Goal: Obtain resource: Download file/media

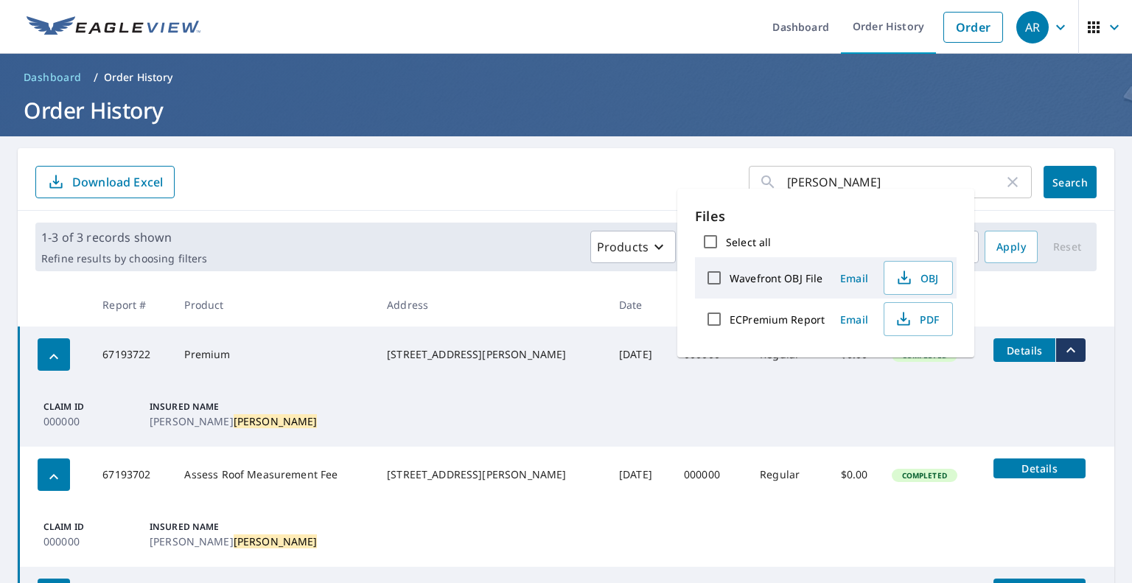
scroll to position [5, 0]
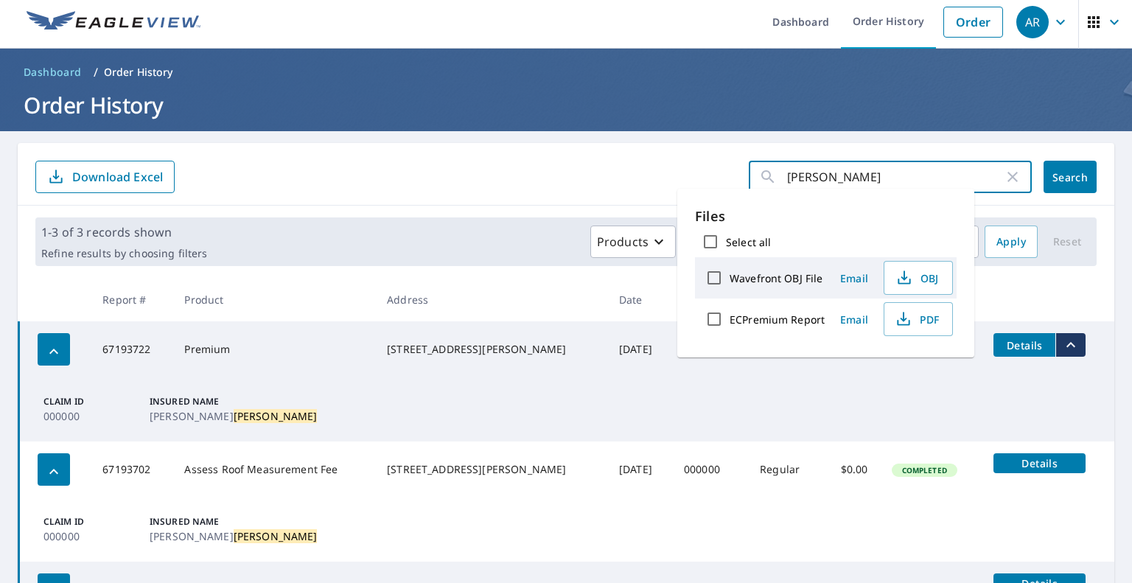
drag, startPoint x: 850, startPoint y: 176, endPoint x: 750, endPoint y: 173, distance: 99.5
click at [750, 173] on div "[PERSON_NAME] ​" at bounding box center [890, 177] width 283 height 32
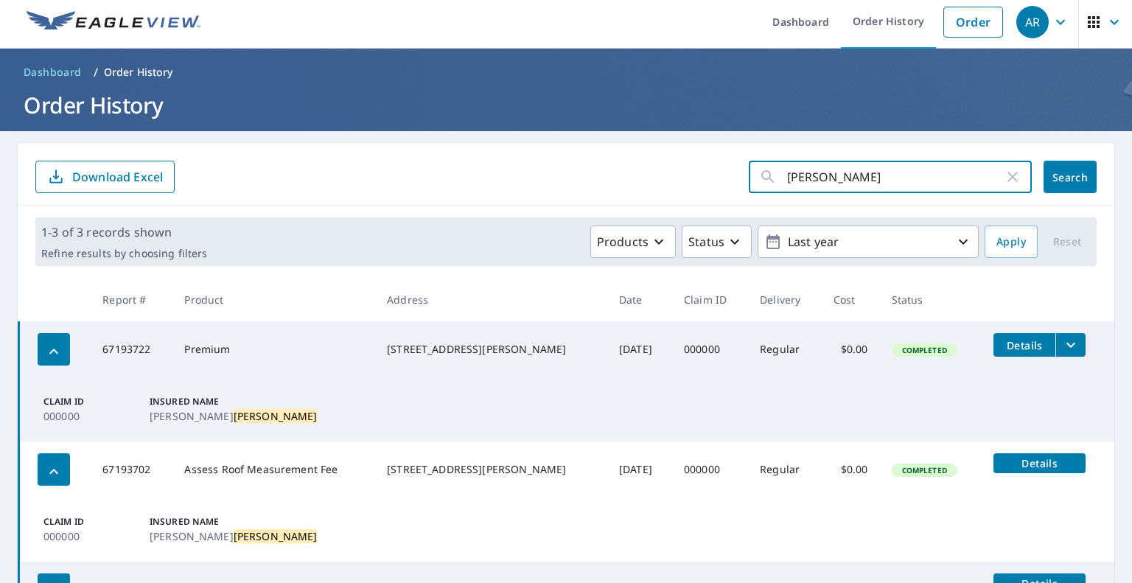
type input "[PERSON_NAME]"
click button "Search" at bounding box center [1069, 177] width 53 height 32
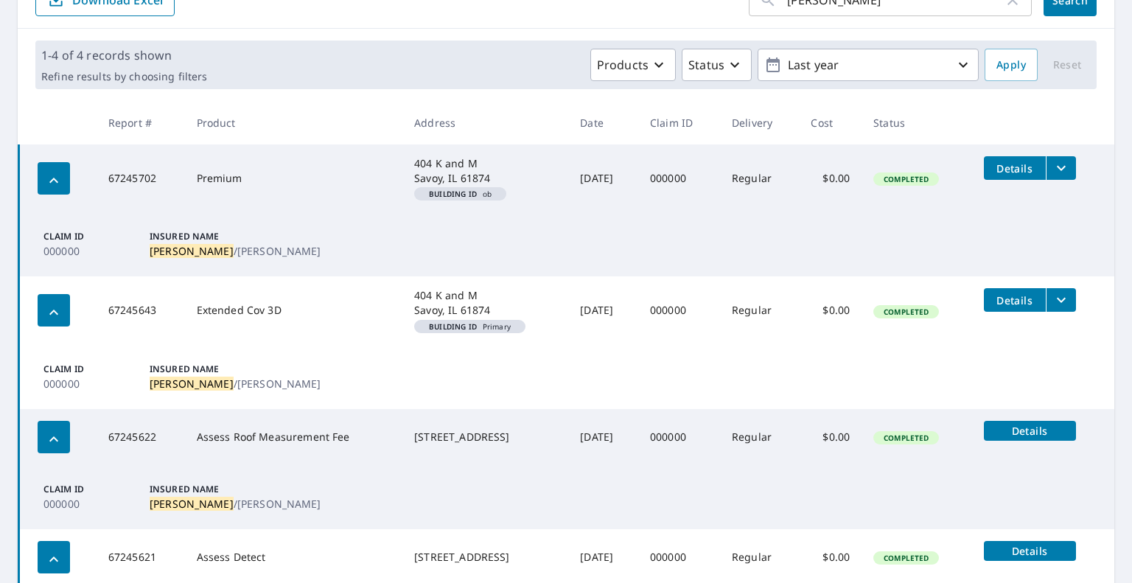
scroll to position [297, 0]
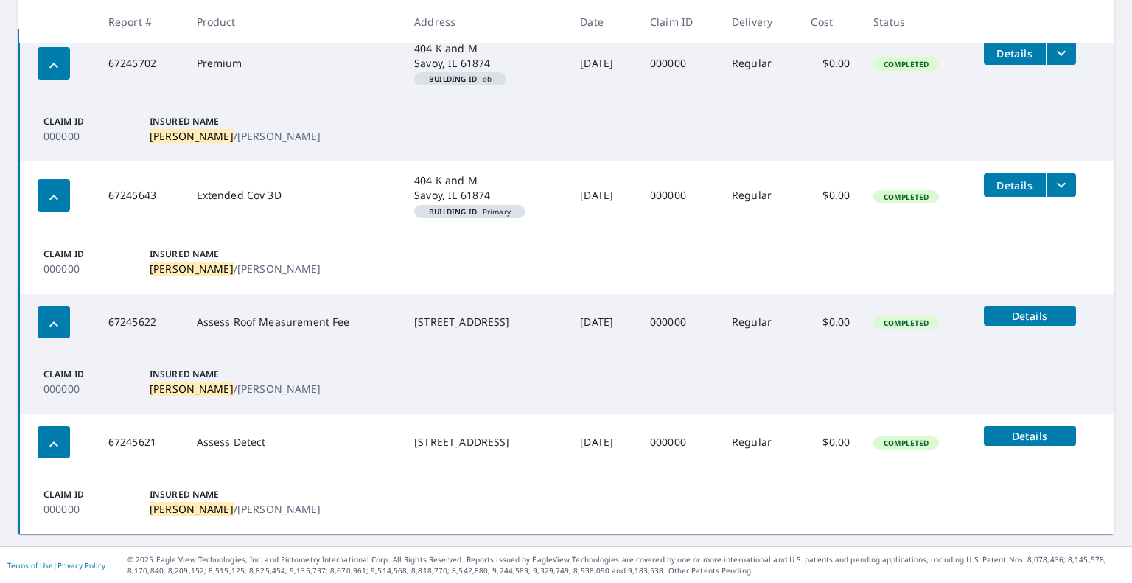
click at [1057, 55] on icon "filesDropdownBtn-67245702" at bounding box center [1061, 53] width 9 height 5
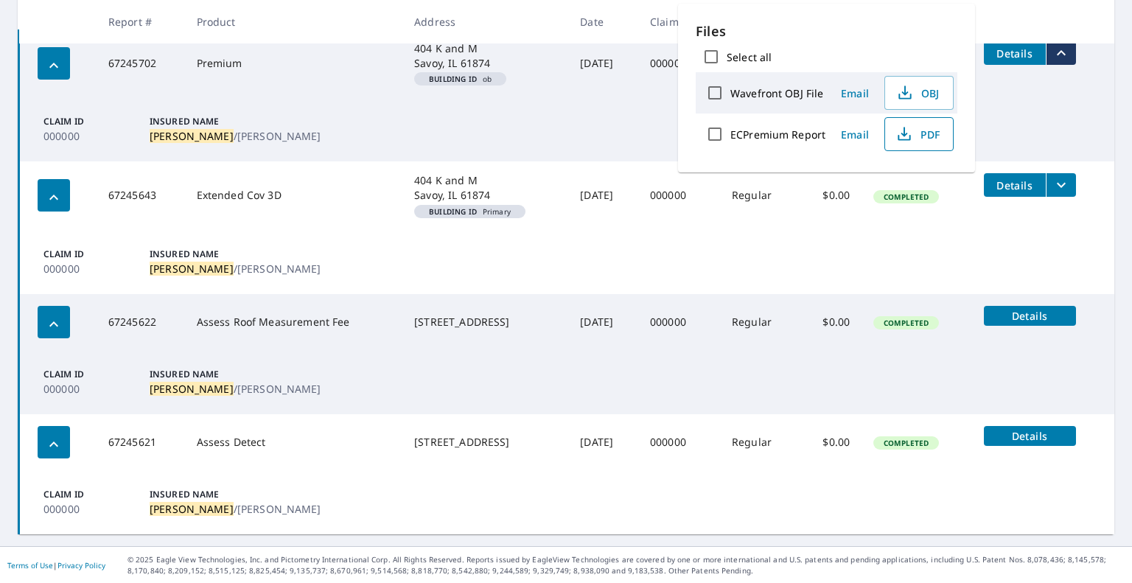
click at [908, 140] on icon "button" at bounding box center [904, 134] width 18 height 18
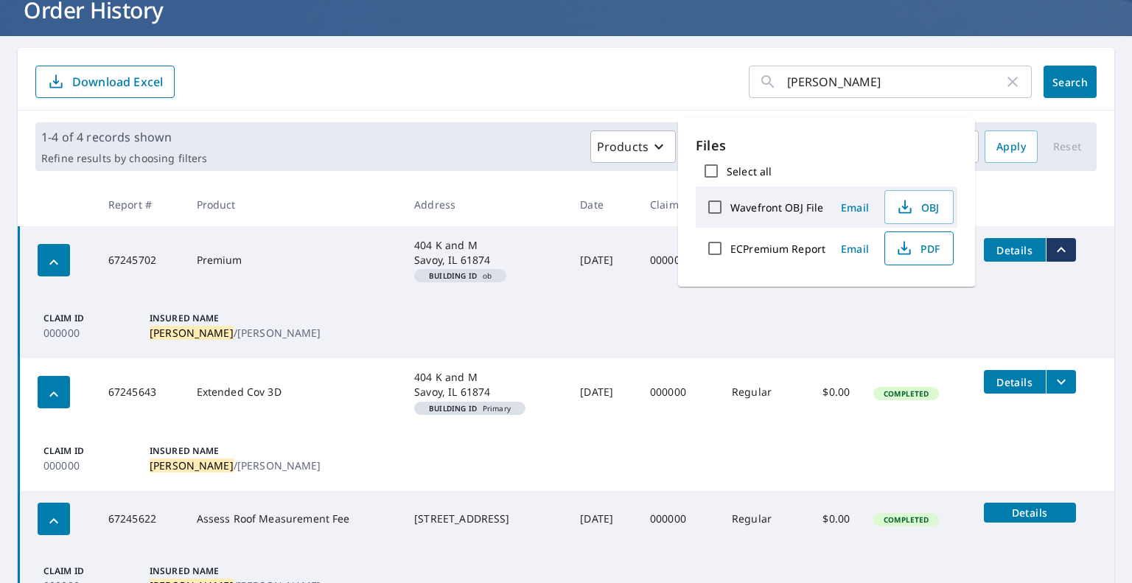
scroll to position [76, 0]
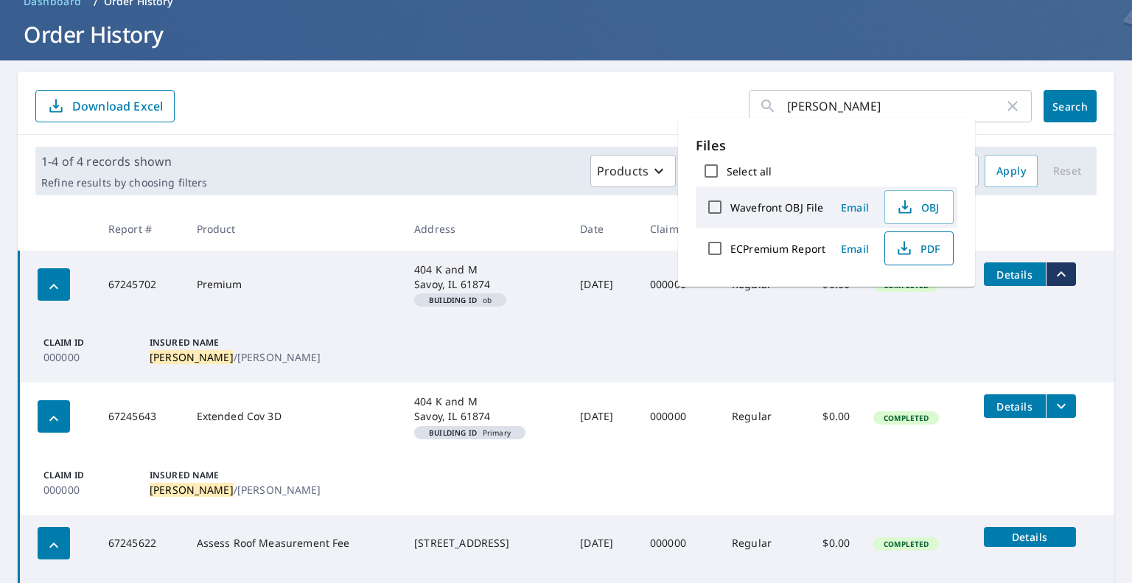
click at [1052, 408] on icon "filesDropdownBtn-67245643" at bounding box center [1061, 406] width 18 height 18
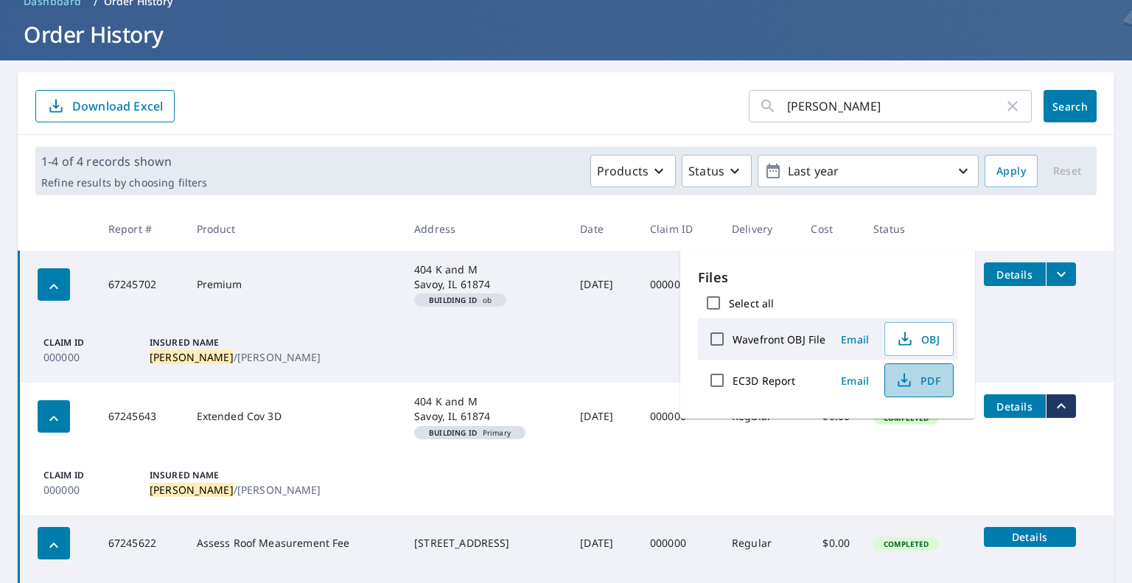
click at [931, 390] on button "PDF" at bounding box center [918, 380] width 69 height 34
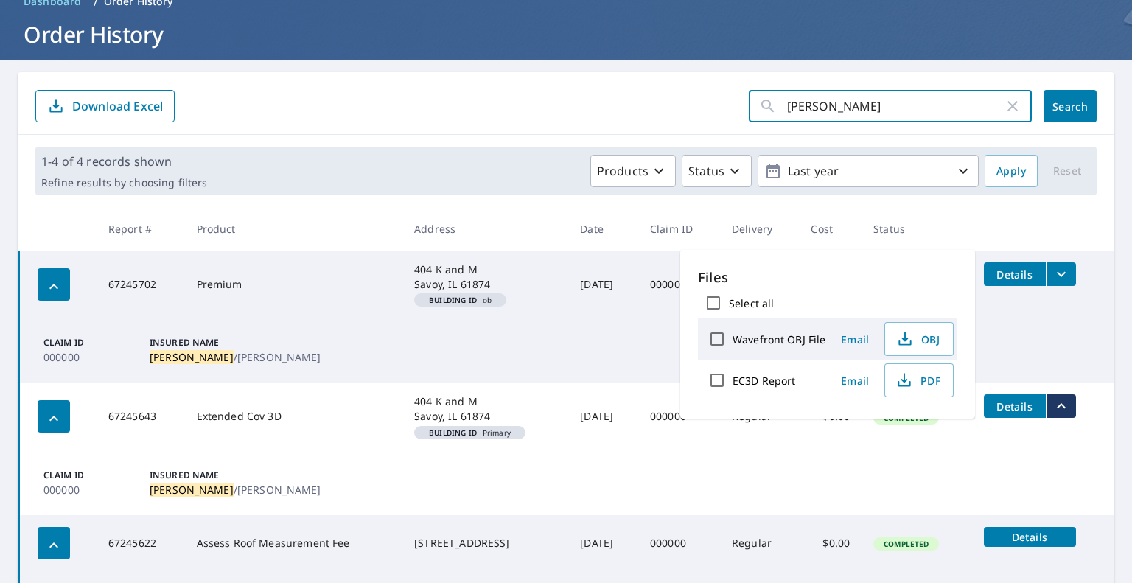
drag, startPoint x: 880, startPoint y: 97, endPoint x: 702, endPoint y: 84, distance: 178.8
click at [702, 84] on div "[PERSON_NAME] ​ Search Download Excel" at bounding box center [566, 103] width 1097 height 63
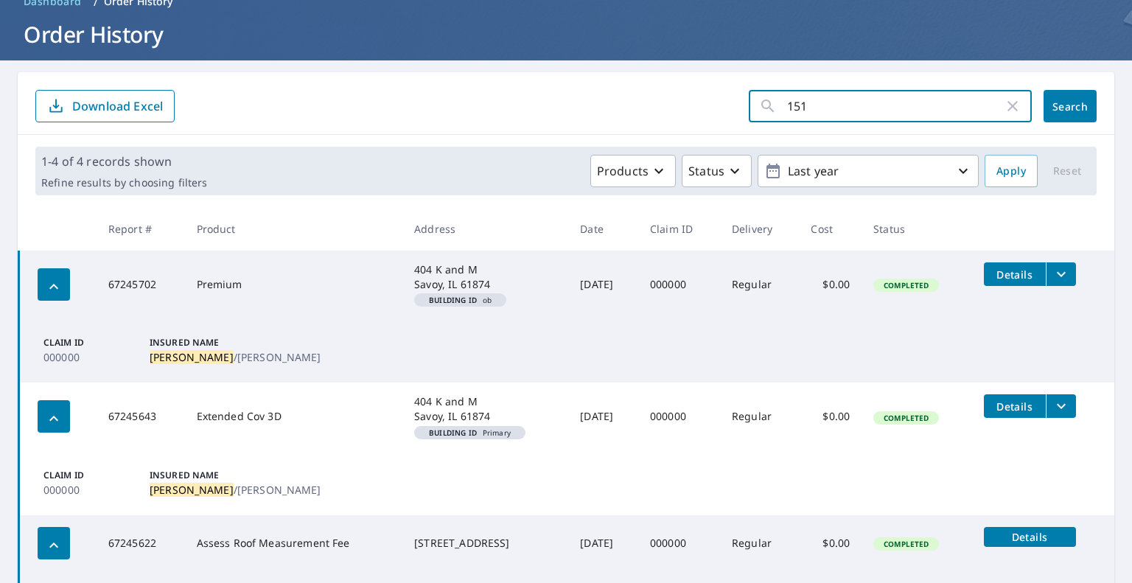
type input "1515"
click button "Search" at bounding box center [1069, 106] width 53 height 32
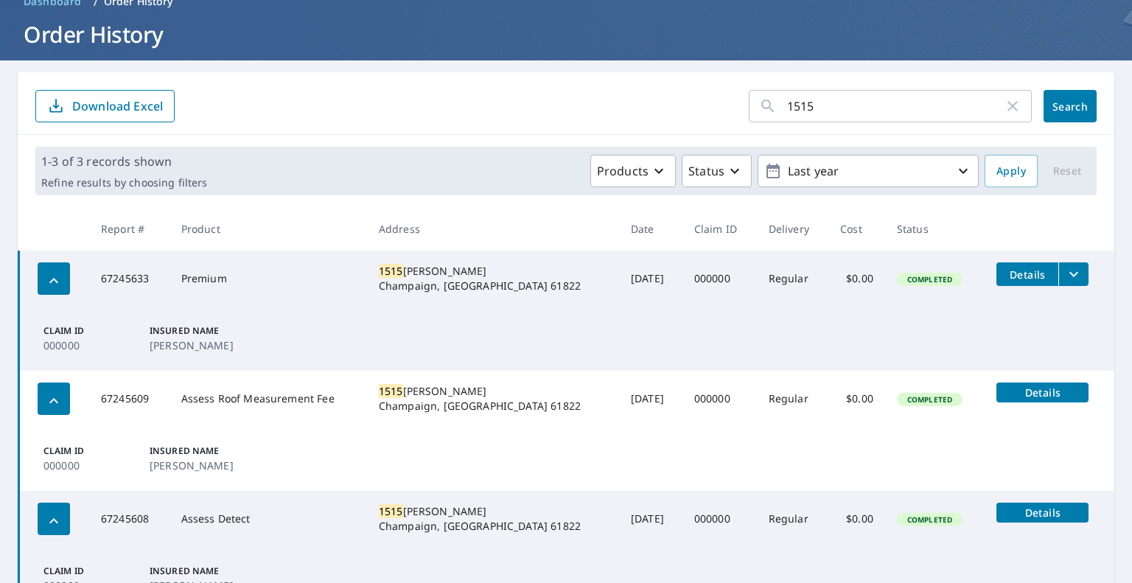
click at [1065, 271] on icon "filesDropdownBtn-67245633" at bounding box center [1074, 274] width 18 height 18
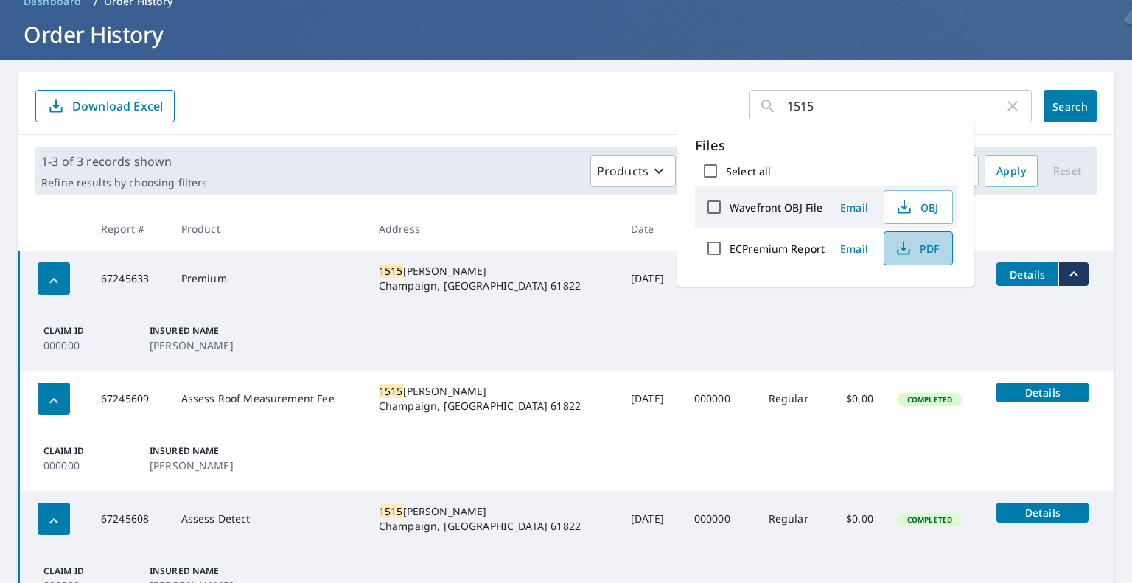
click at [904, 256] on button "PDF" at bounding box center [918, 248] width 69 height 34
drag, startPoint x: 825, startPoint y: 109, endPoint x: 751, endPoint y: 108, distance: 73.7
click at [751, 108] on div "1515 ​" at bounding box center [890, 106] width 283 height 32
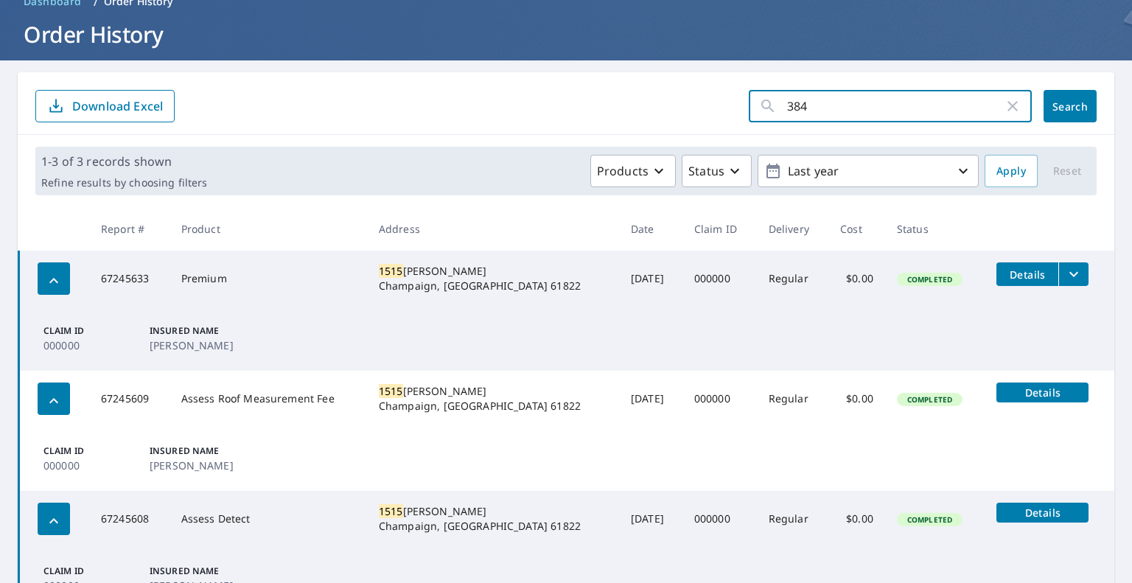
type input "3844"
click button "Search" at bounding box center [1069, 106] width 53 height 32
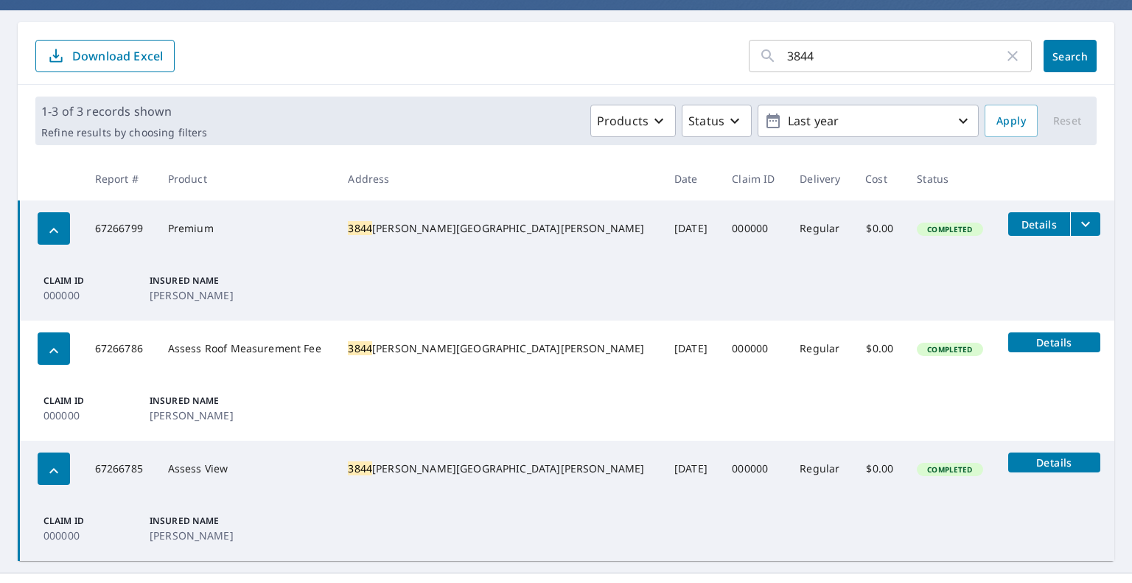
scroll to position [153, 0]
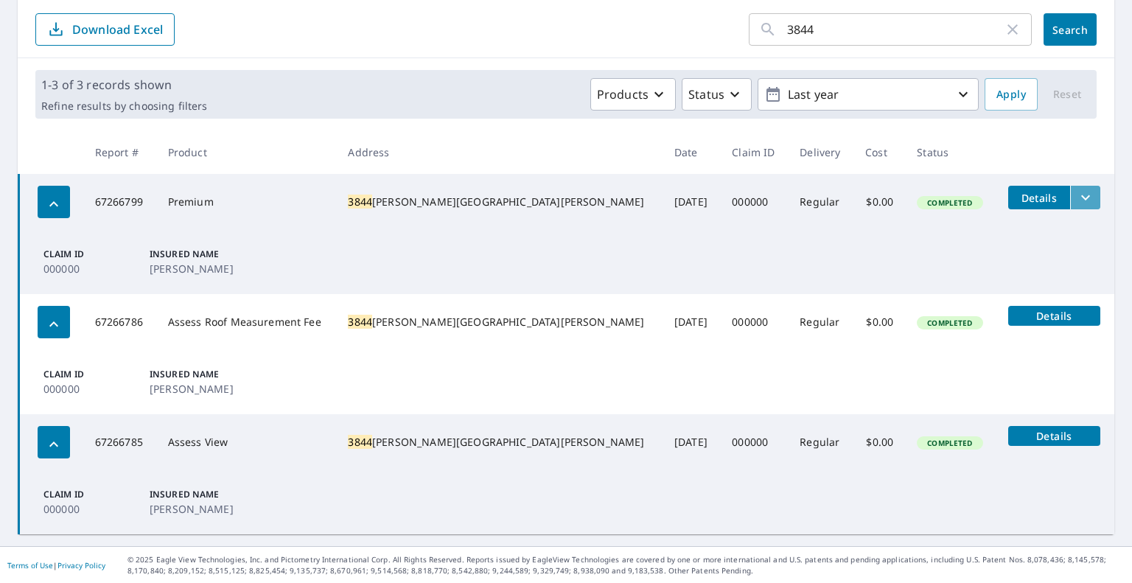
click at [1077, 189] on icon "filesDropdownBtn-67266799" at bounding box center [1086, 198] width 18 height 18
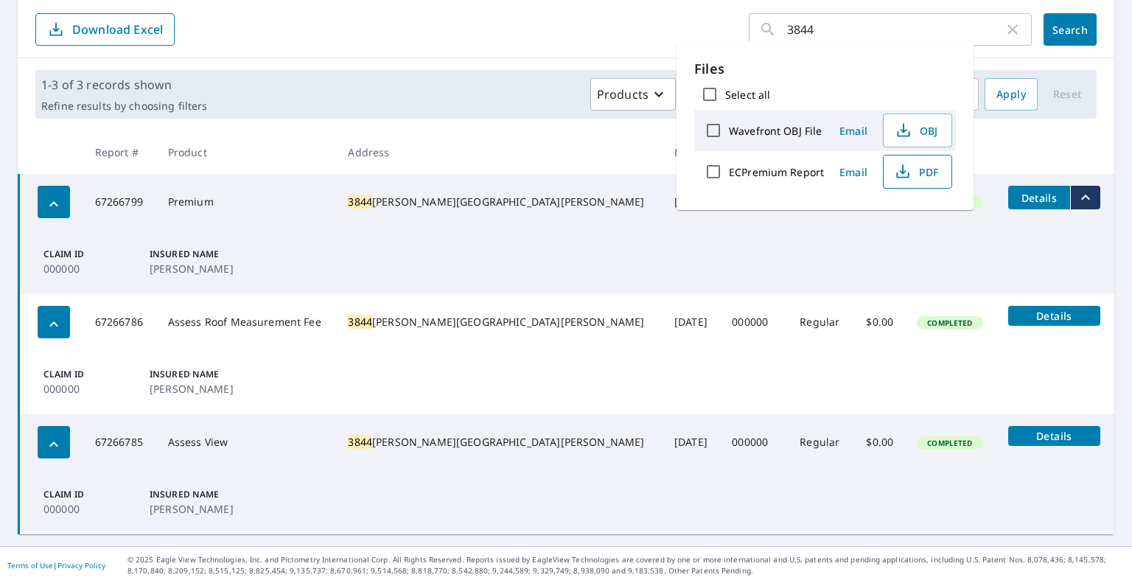
click at [909, 169] on span "PDF" at bounding box center [915, 172] width 47 height 18
